Goal: Check status: Check status

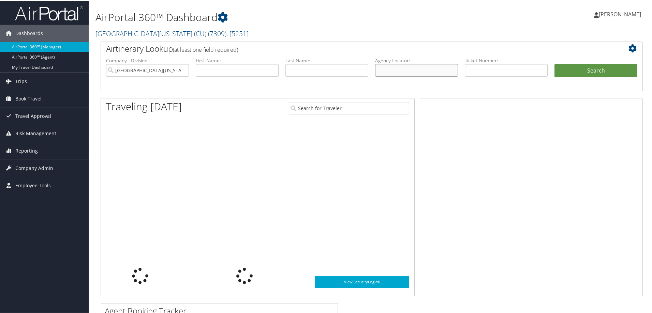
click at [387, 67] on input "text" at bounding box center [416, 69] width 83 height 13
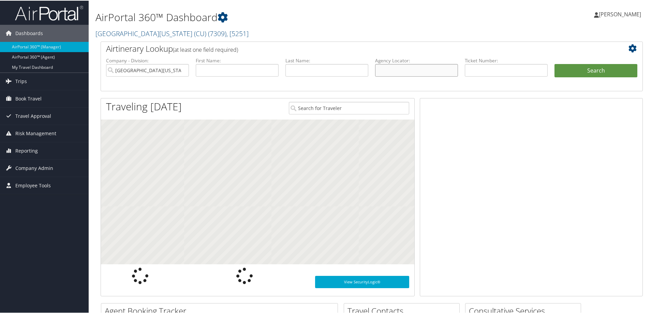
paste input "B7BJM8"
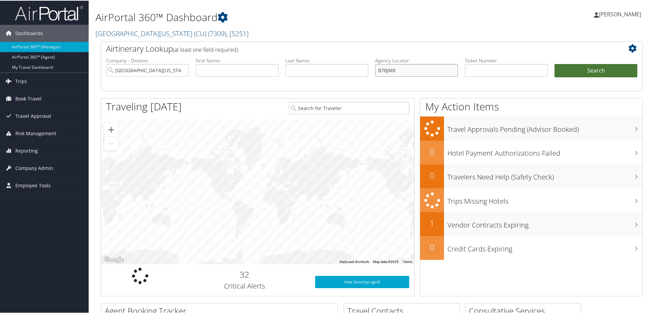
type input "B7BJM8"
click at [578, 71] on button "Search" at bounding box center [595, 70] width 83 height 14
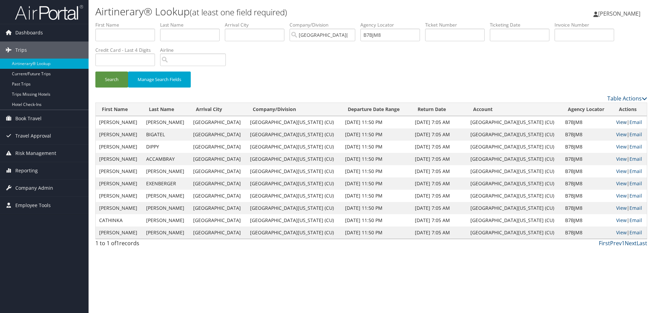
click at [617, 124] on link "View" at bounding box center [622, 122] width 11 height 6
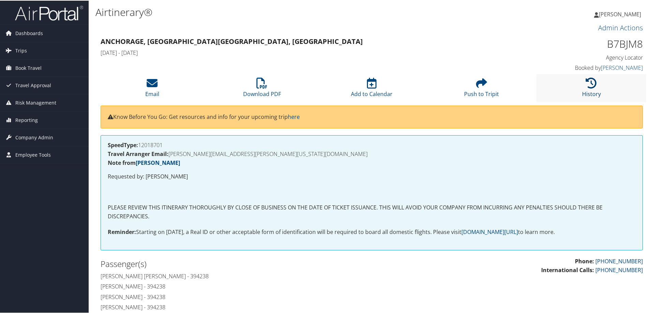
click at [589, 86] on icon at bounding box center [591, 82] width 11 height 11
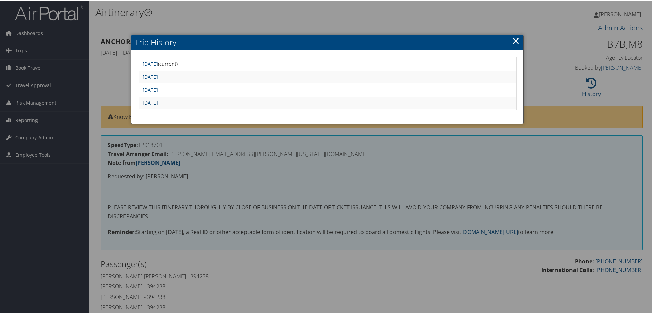
click at [158, 101] on link "Mon Jan 27 11:14:49 MST 2025" at bounding box center [149, 102] width 15 height 6
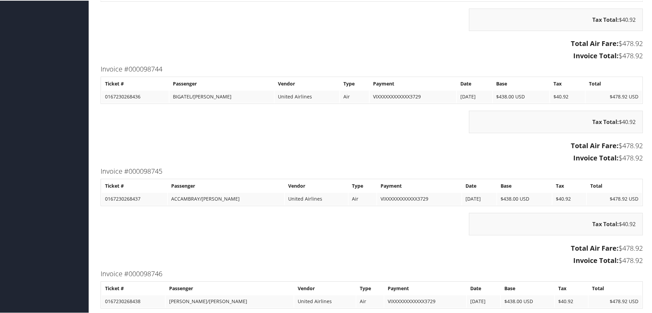
scroll to position [1023, 0]
